Goal: Task Accomplishment & Management: Use online tool/utility

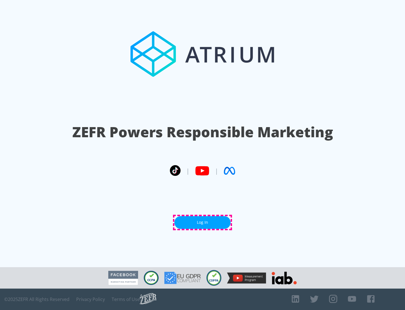
click at [203, 222] on link "Log In" at bounding box center [202, 222] width 56 height 13
